Goal: Information Seeking & Learning: Understand process/instructions

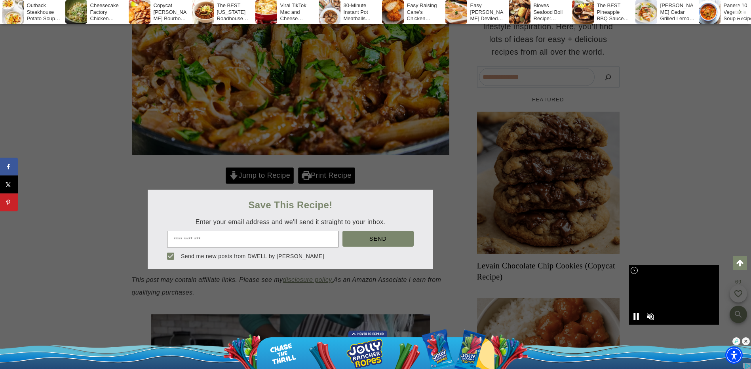
scroll to position [238, 0]
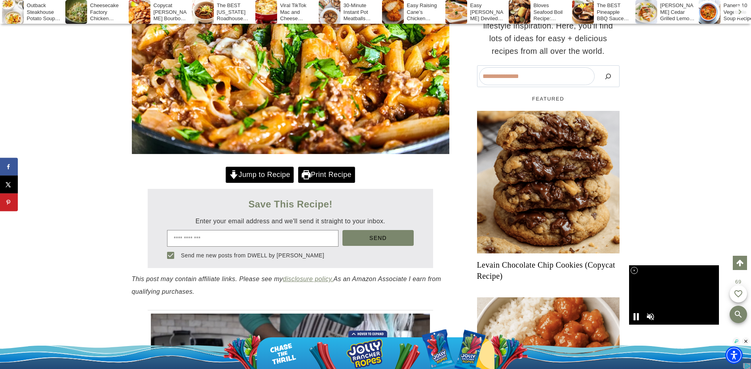
click at [272, 183] on link "Jump to Recipe" at bounding box center [260, 175] width 68 height 16
